Goal: Task Accomplishment & Management: Use online tool/utility

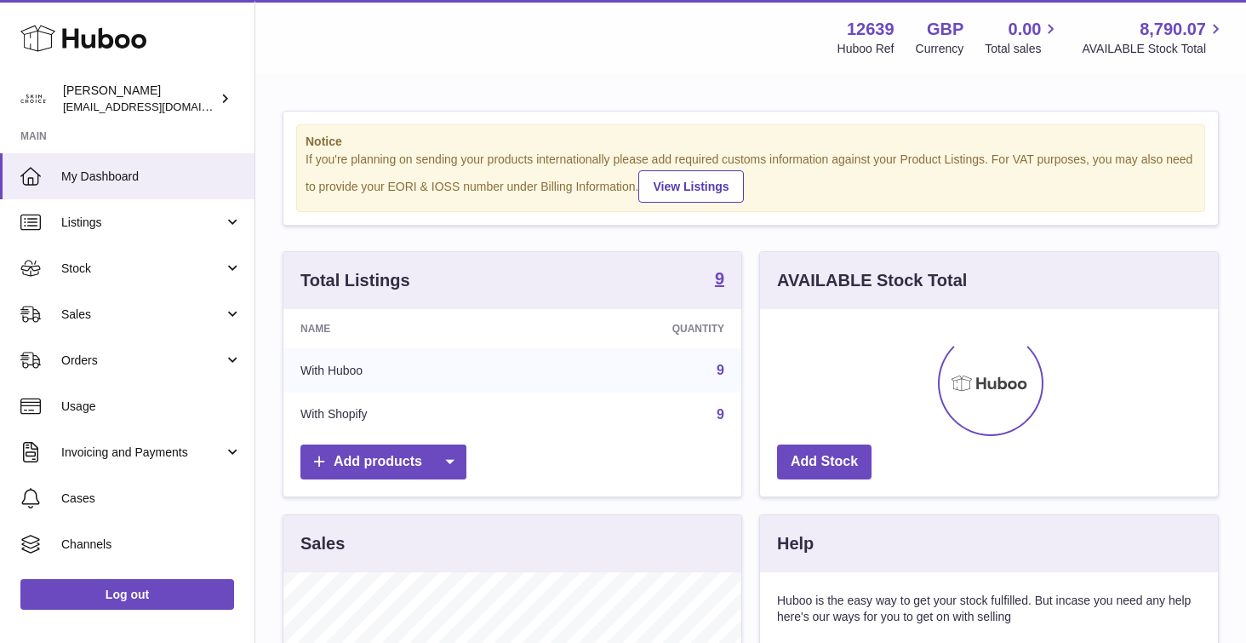
scroll to position [266, 458]
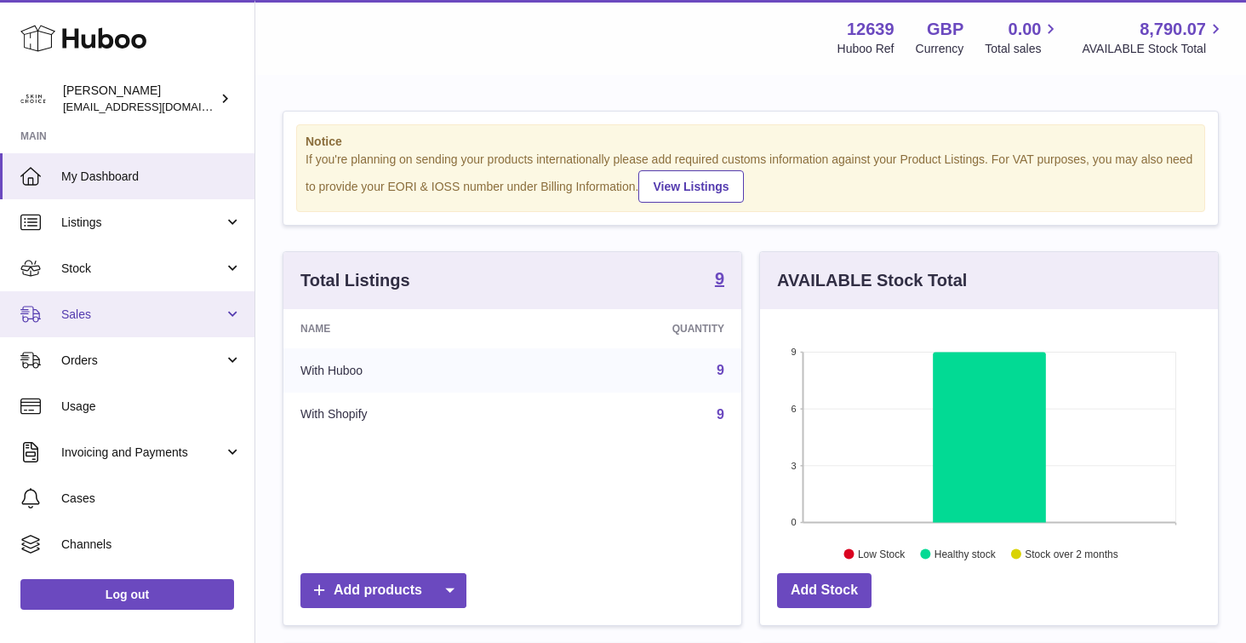
click at [169, 302] on link "Sales" at bounding box center [127, 314] width 254 height 46
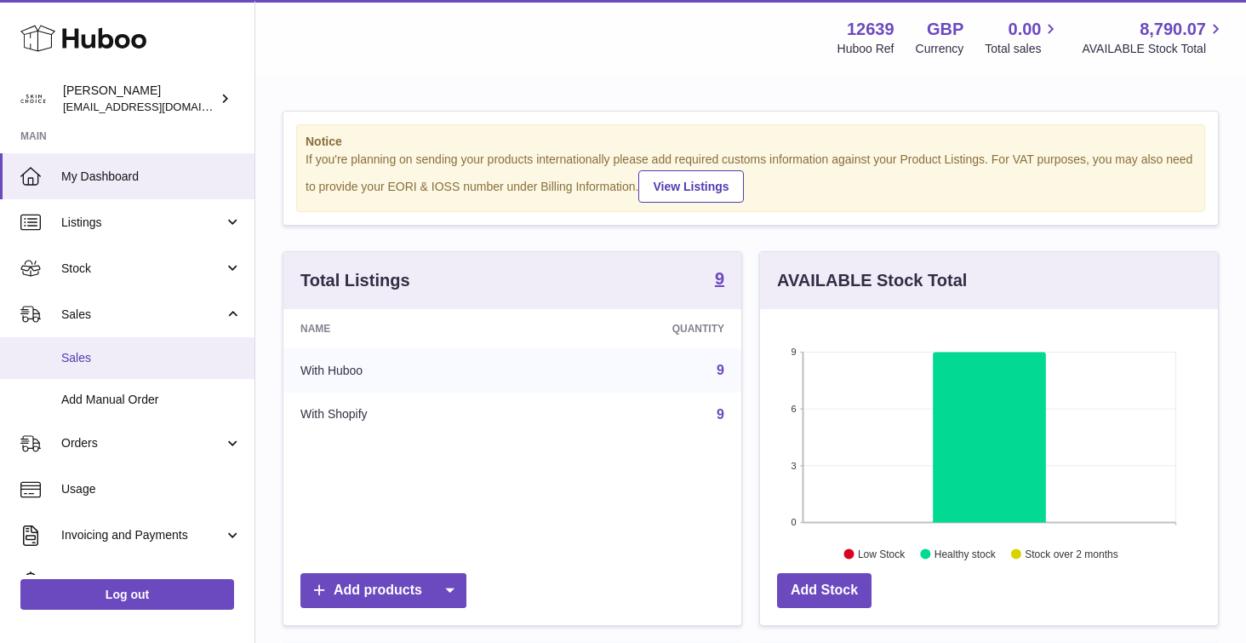
click at [163, 357] on span "Sales" at bounding box center [151, 358] width 180 height 16
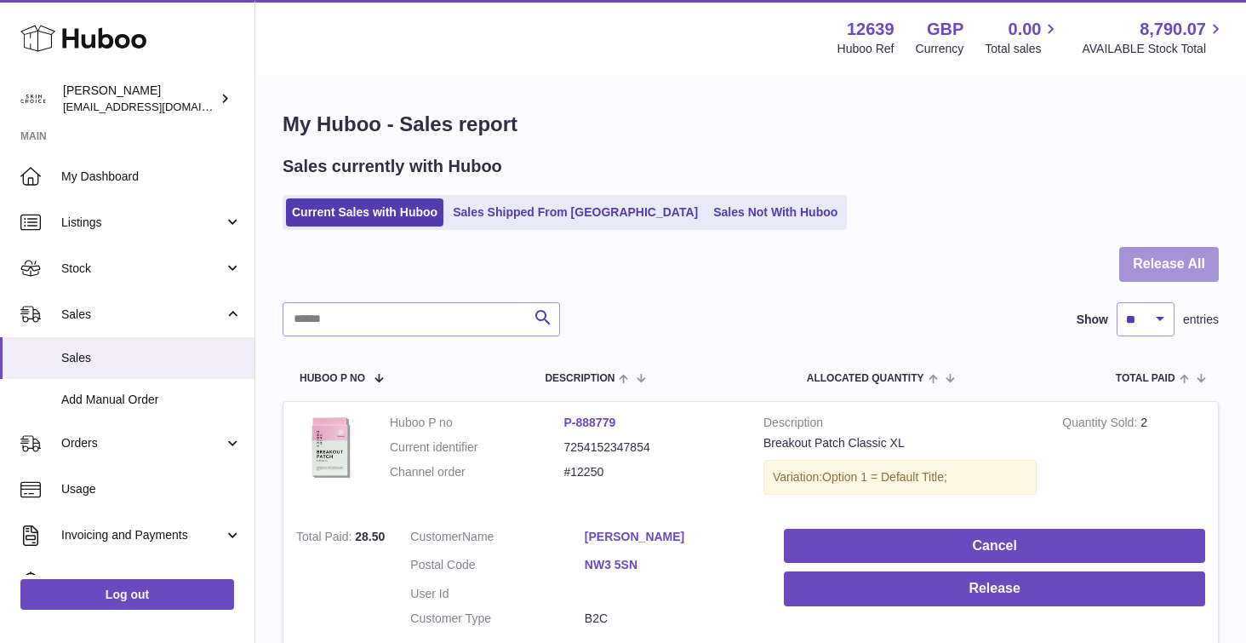
click at [1162, 275] on button "Release All" at bounding box center [1169, 264] width 100 height 35
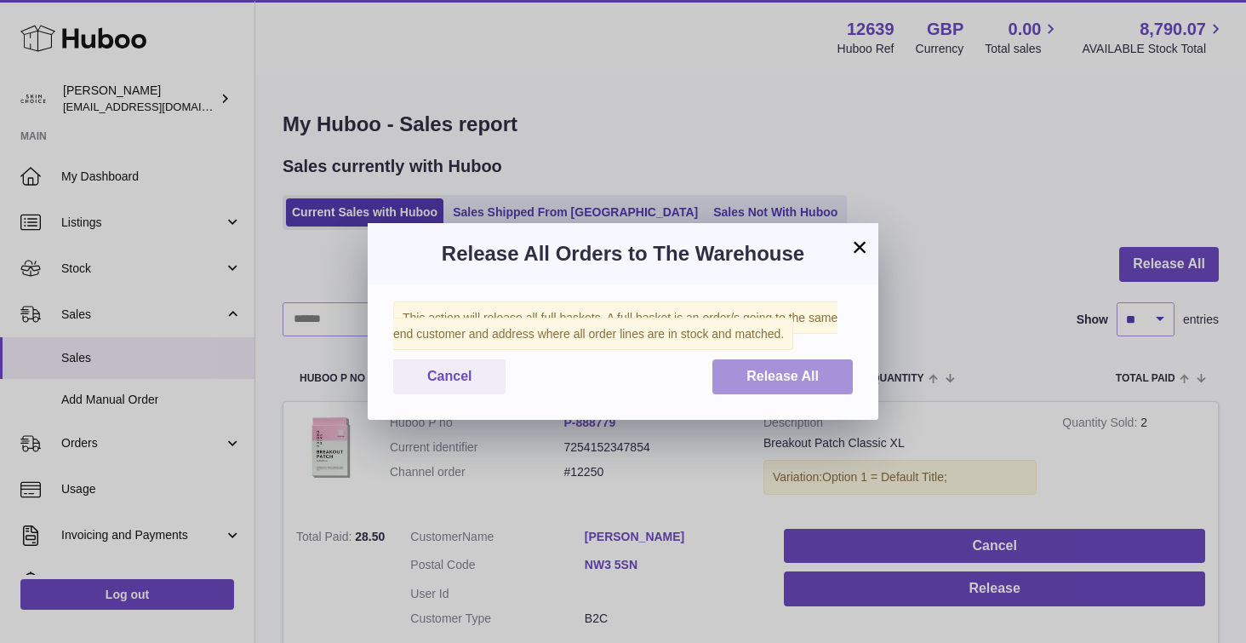
click at [809, 369] on span "Release All" at bounding box center [782, 376] width 72 height 14
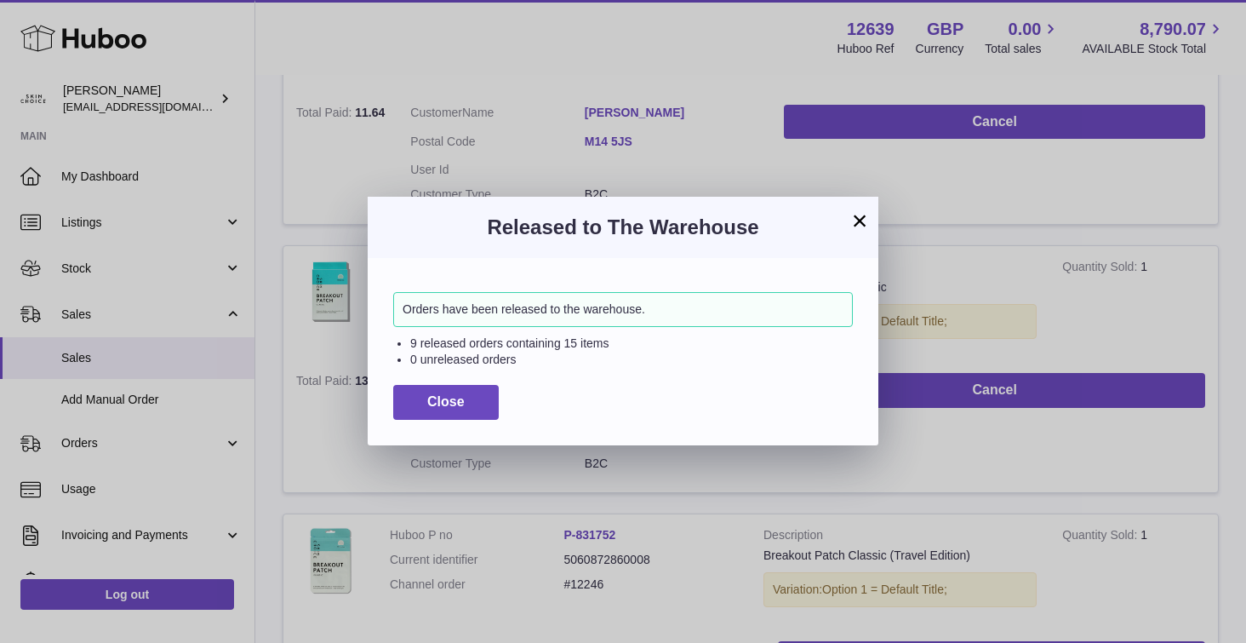
scroll to position [1828, 0]
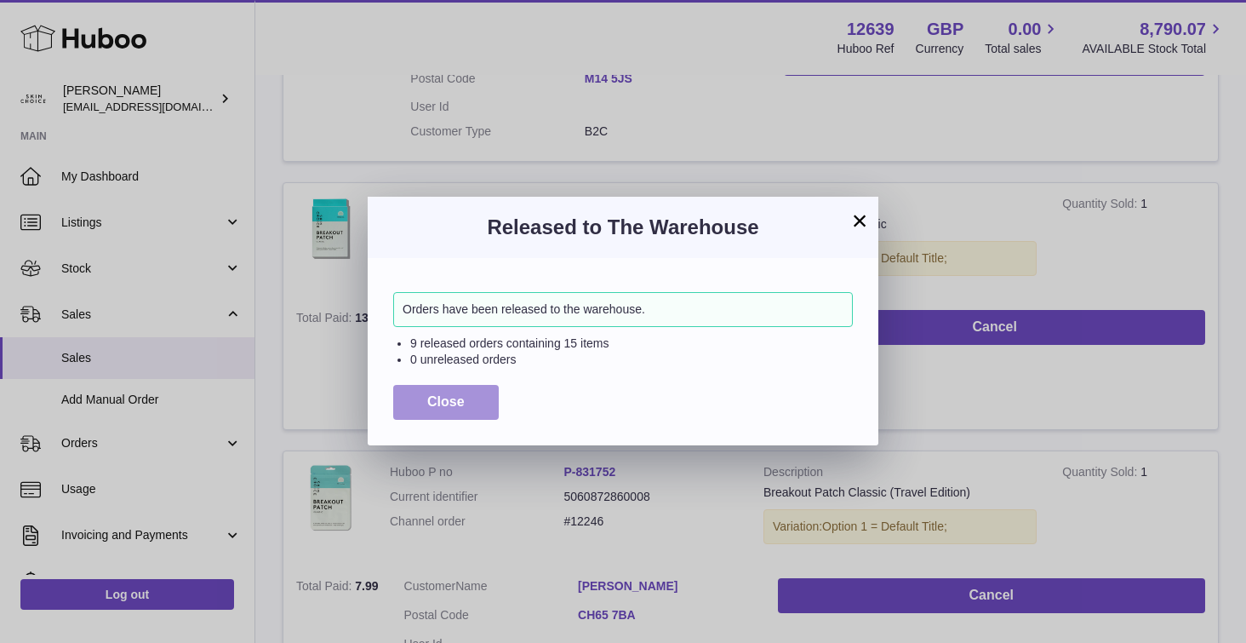
click at [449, 401] on span "Close" at bounding box center [445, 401] width 37 height 14
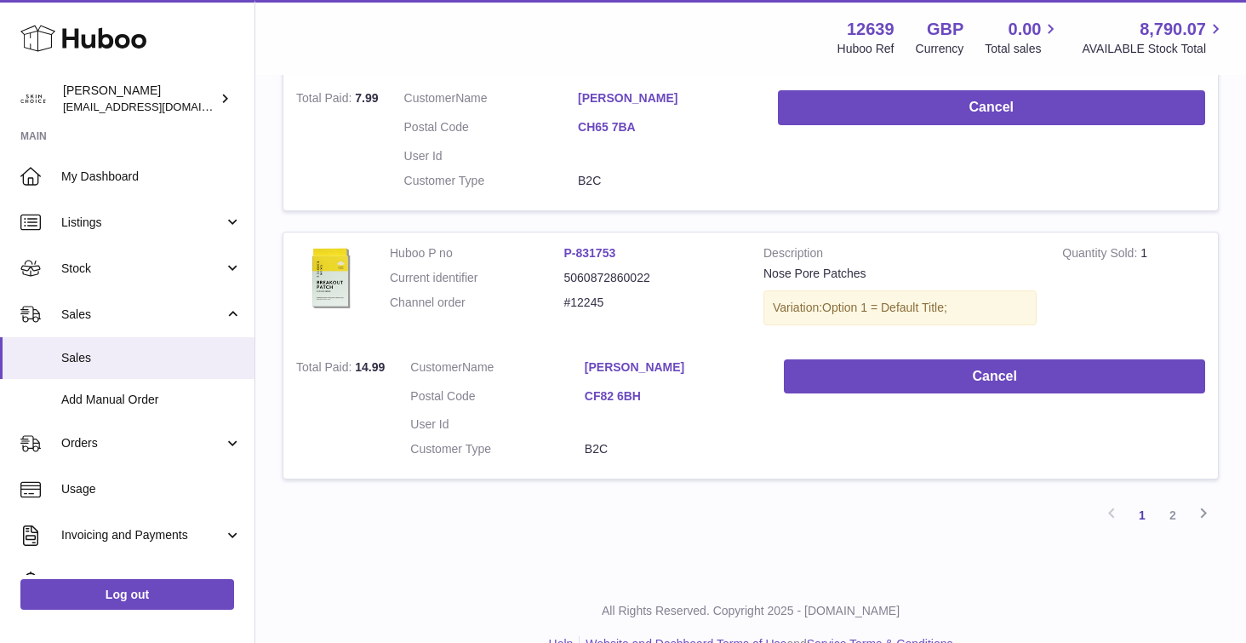
scroll to position [2619, 0]
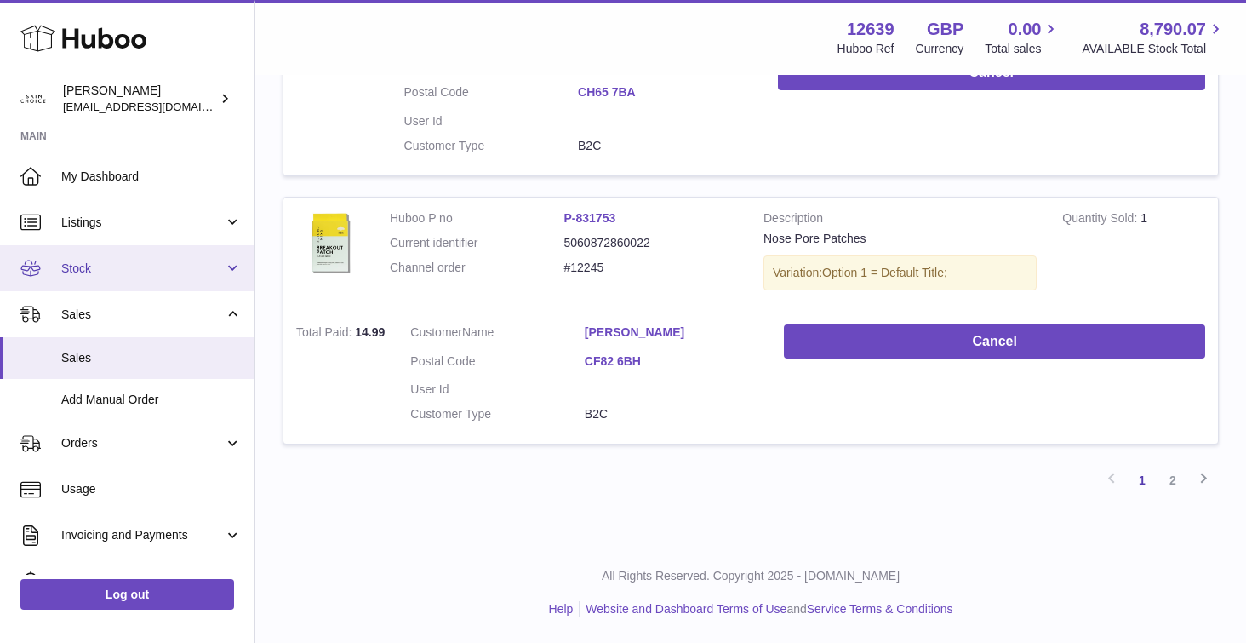
click at [147, 273] on span "Stock" at bounding box center [142, 268] width 163 height 16
